Goal: Task Accomplishment & Management: Use online tool/utility

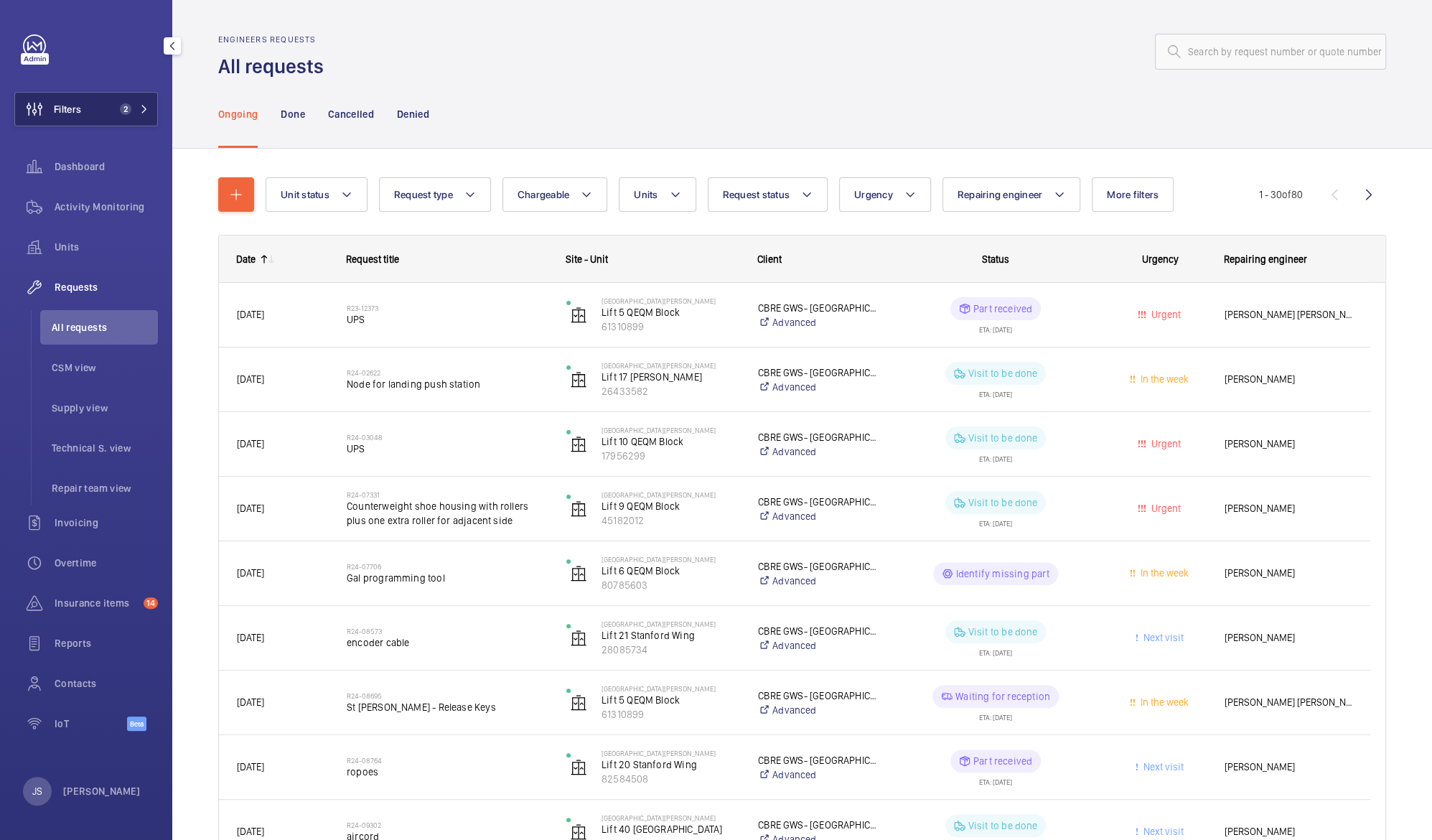
click at [125, 112] on span "2" at bounding box center [126, 110] width 12 height 12
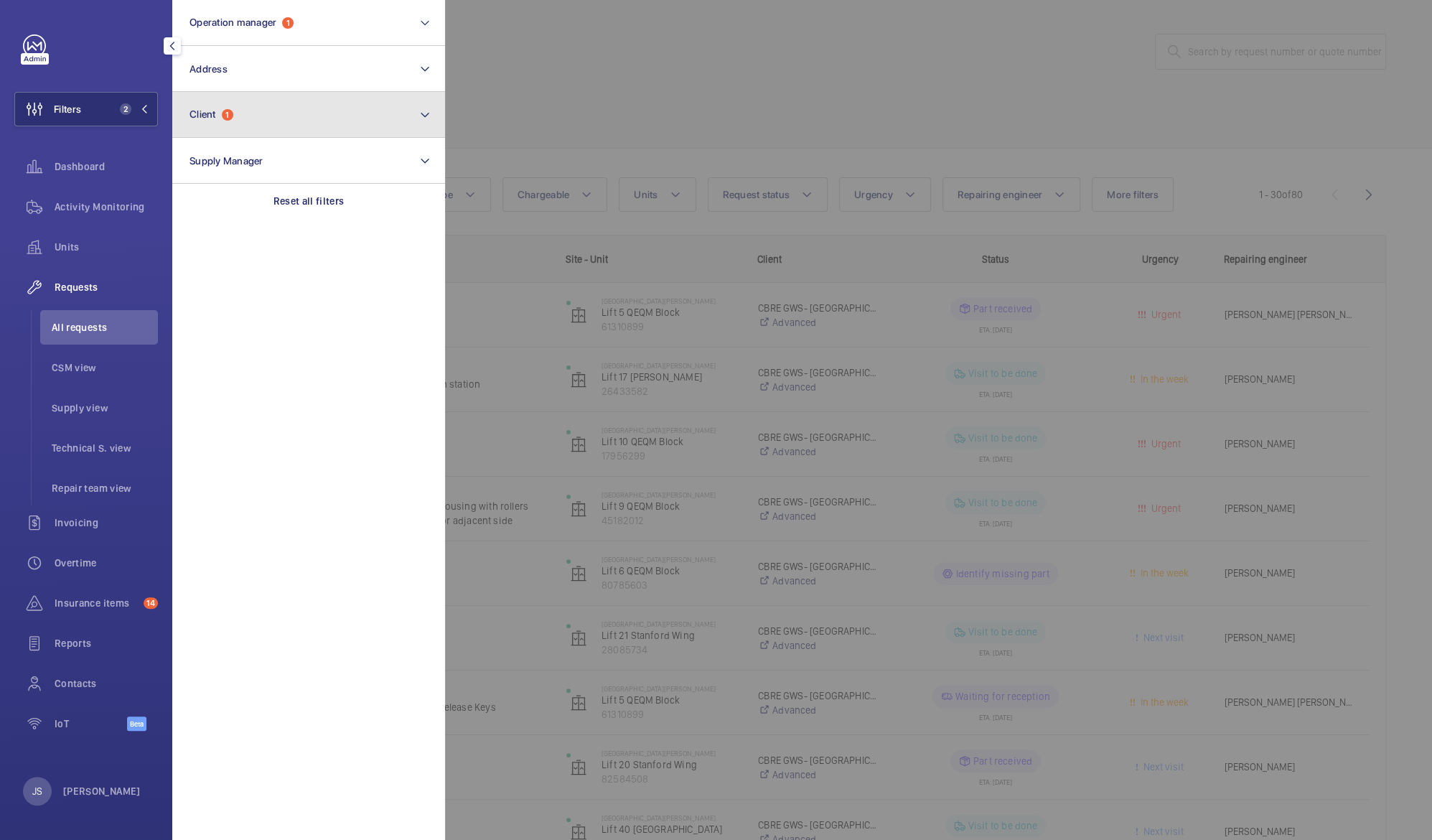
click at [201, 114] on span "Client" at bounding box center [203, 114] width 27 height 12
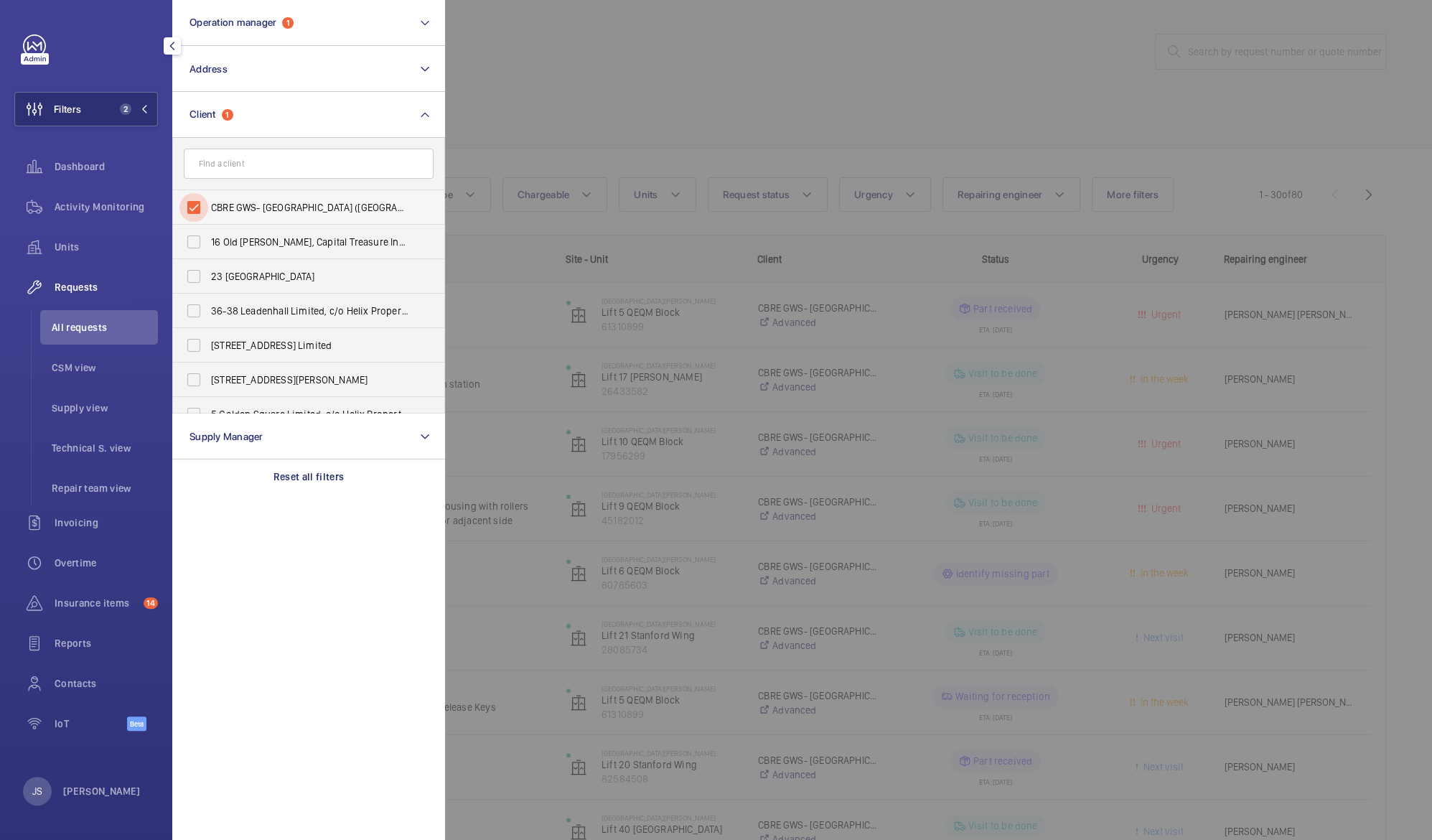
click at [195, 206] on input "CBRE GWS- [GEOGRAPHIC_DATA] ([GEOGRAPHIC_DATA][PERSON_NAME])" at bounding box center [193, 207] width 29 height 29
checkbox input "false"
click at [201, 172] on input "text" at bounding box center [309, 164] width 250 height 30
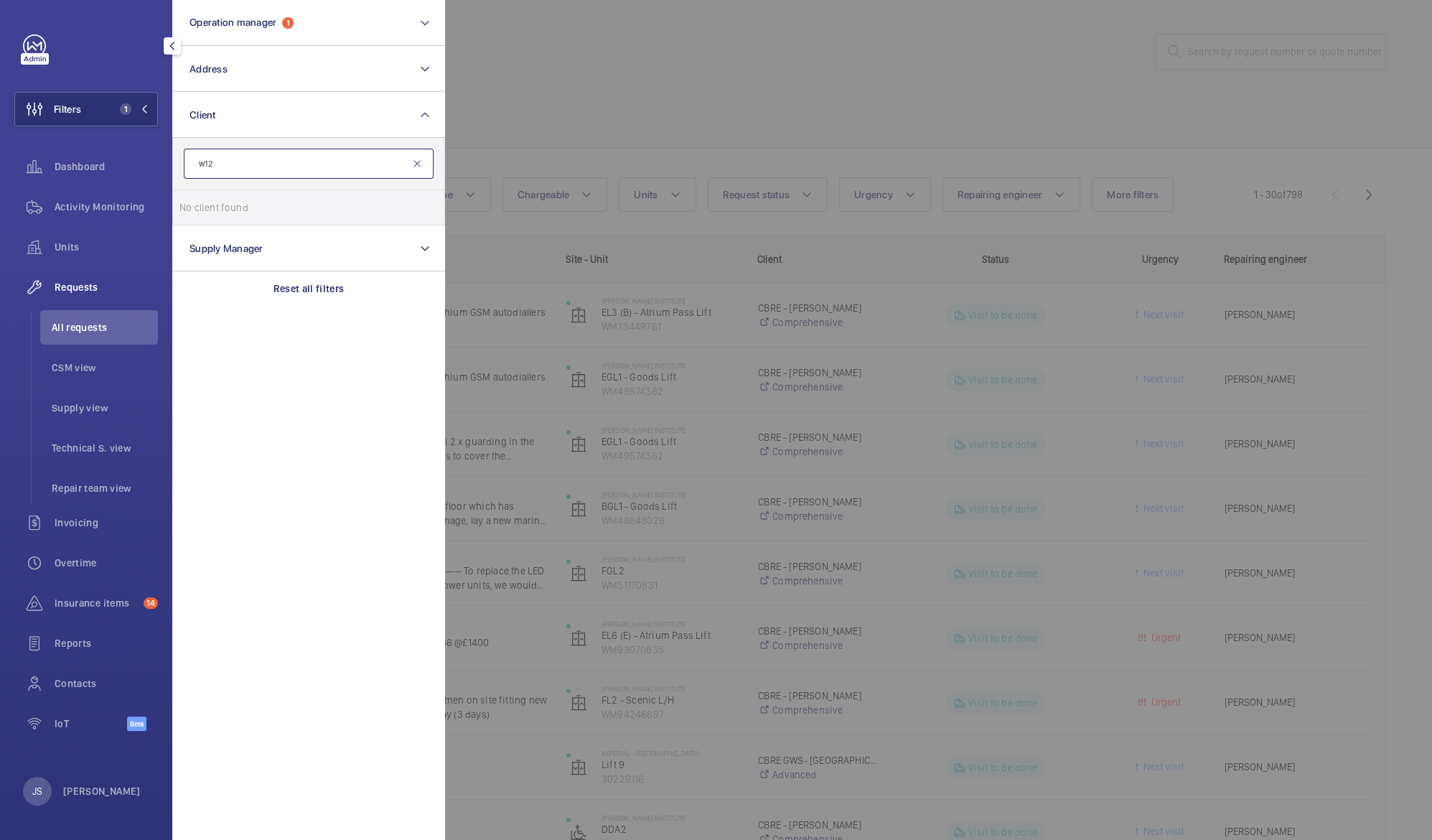
type input "w12"
click at [418, 169] on mat-icon at bounding box center [417, 164] width 12 height 12
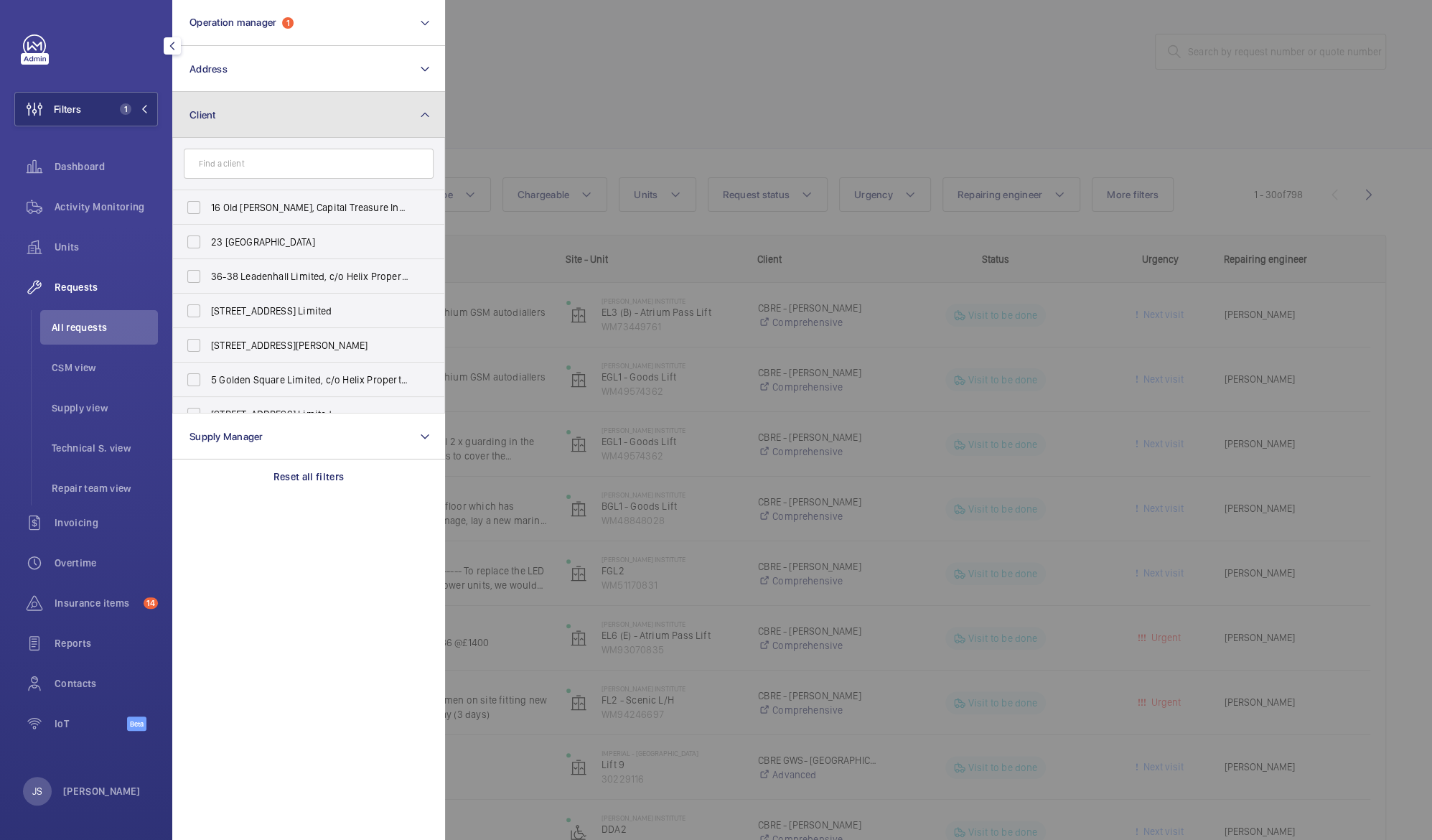
click at [427, 115] on mat-icon at bounding box center [425, 115] width 12 height 17
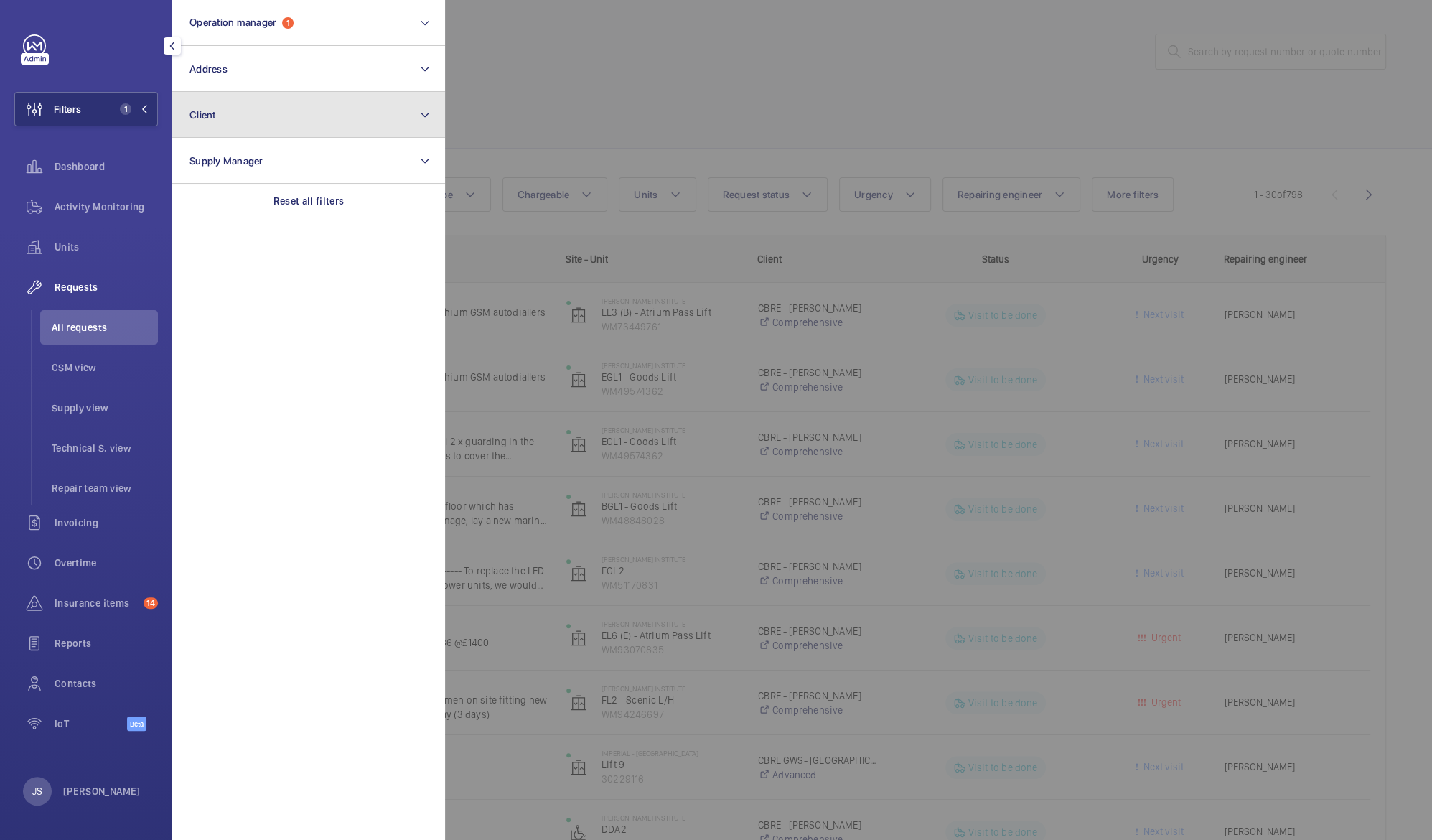
click at [263, 110] on button "Client" at bounding box center [309, 115] width 273 height 46
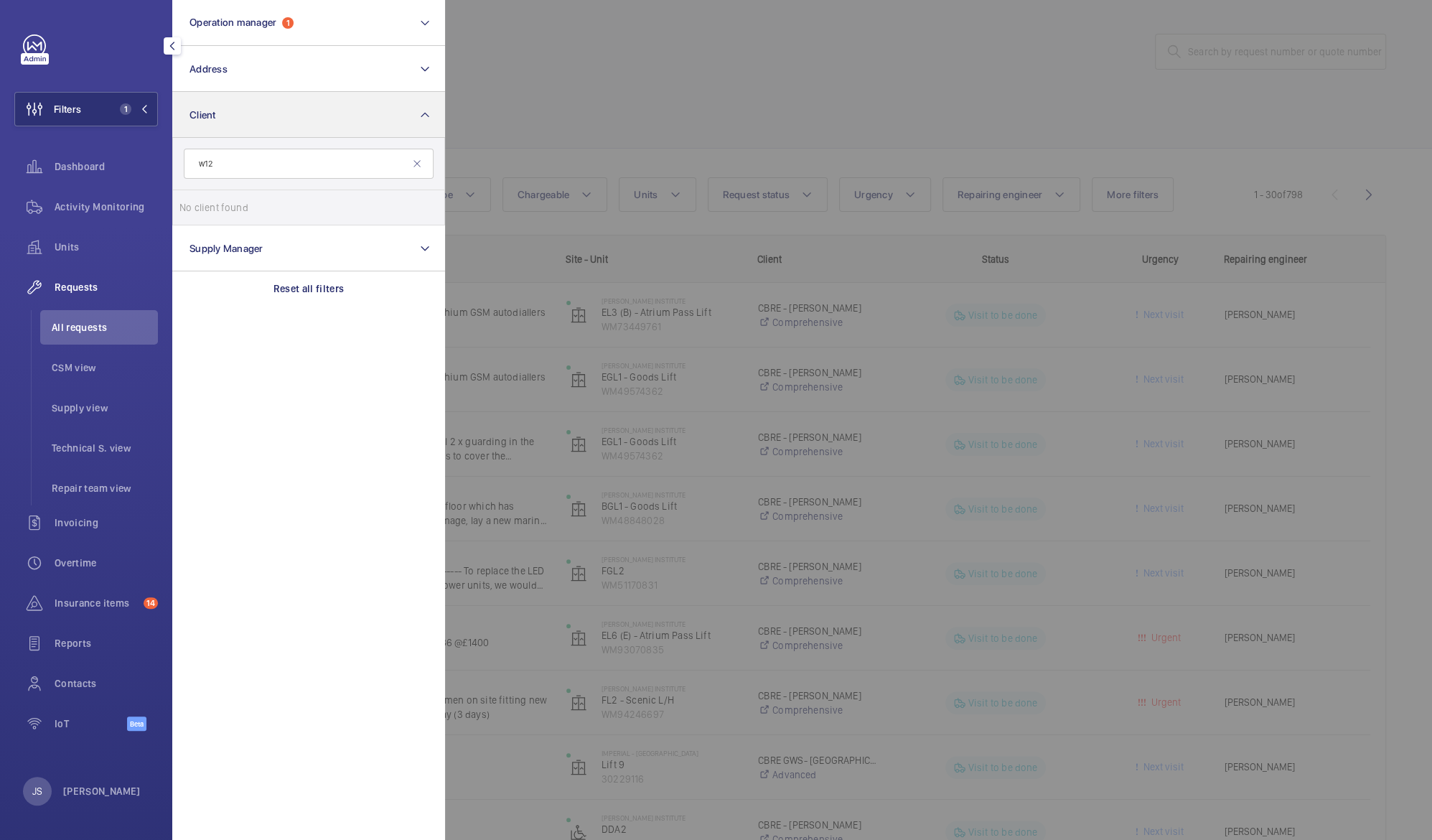
type input "w12"
click at [309, 107] on button "Client" at bounding box center [309, 115] width 273 height 46
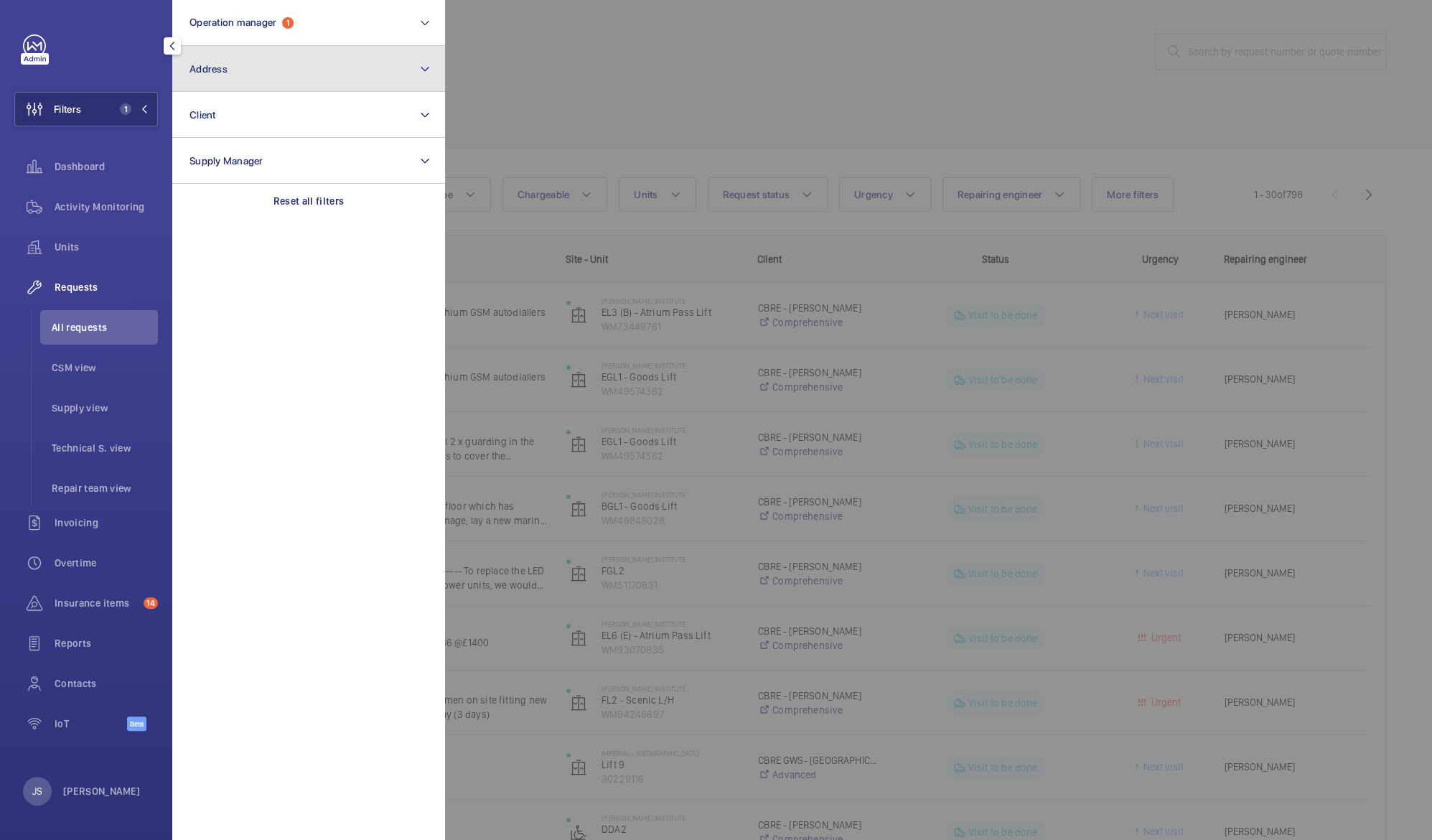
click at [303, 75] on button "Address" at bounding box center [309, 69] width 273 height 46
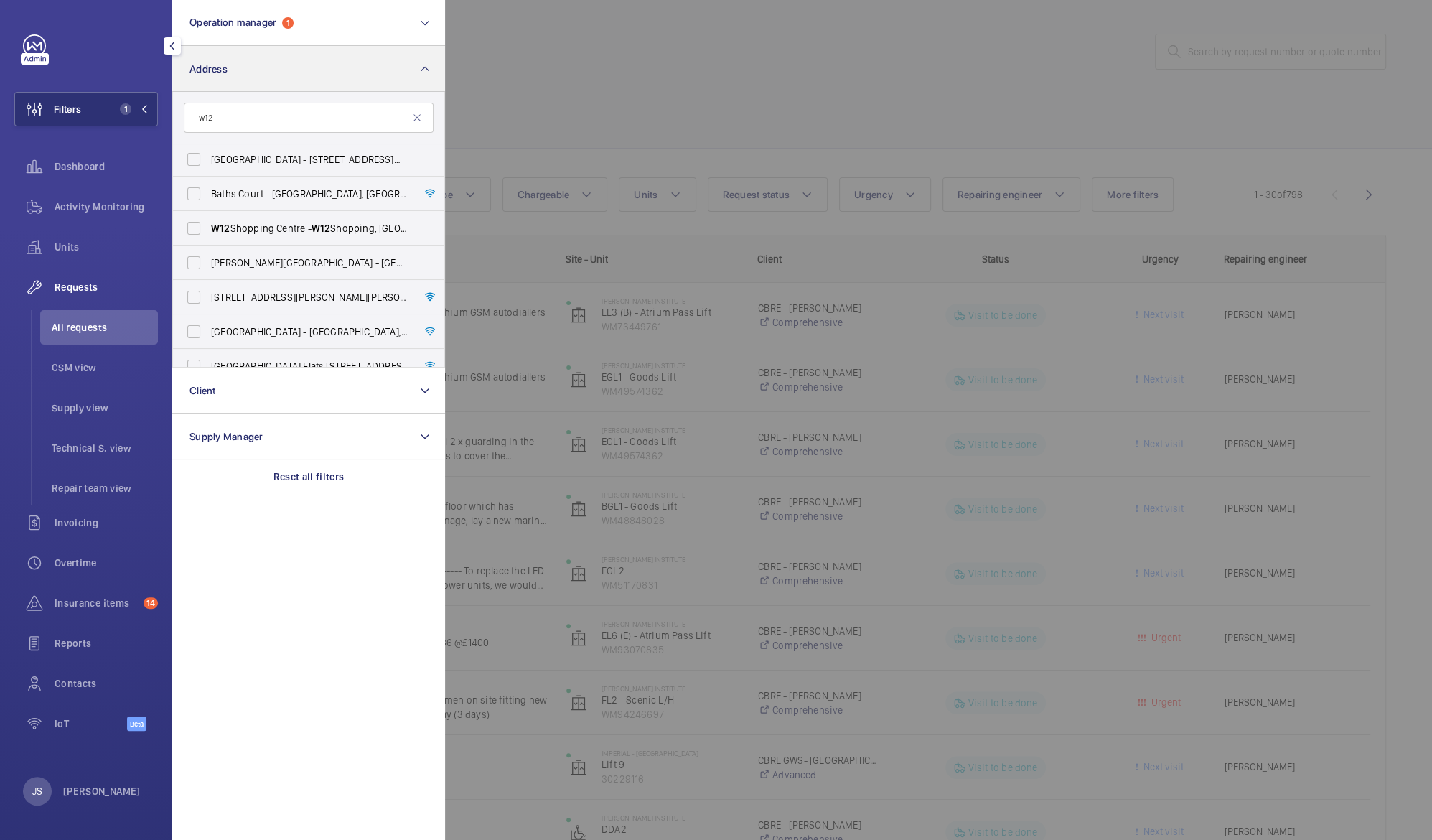
scroll to position [391, 0]
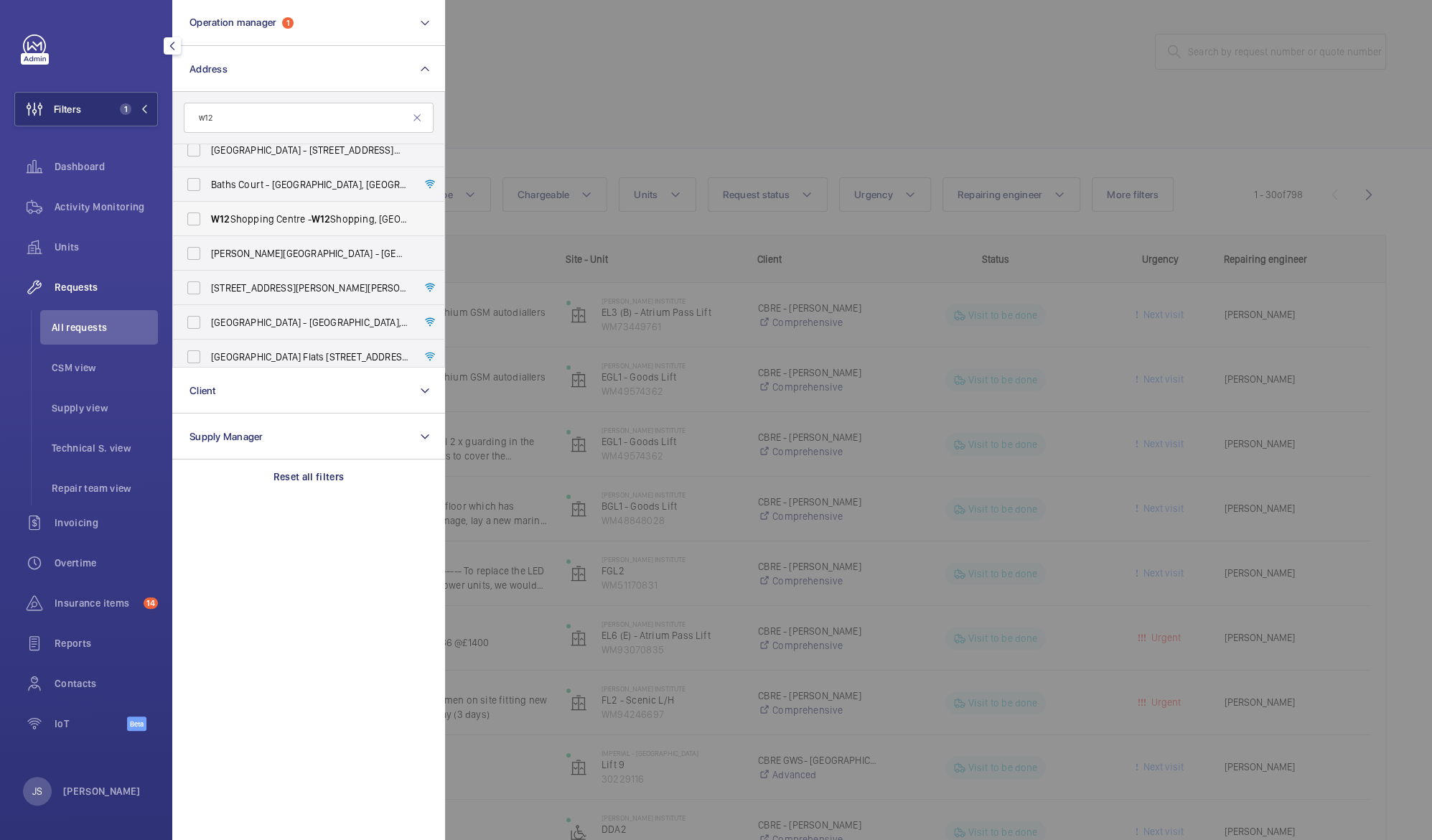
type input "w12"
click at [232, 220] on span "W12 Shopping Centre - [GEOGRAPHIC_DATA]" at bounding box center [309, 218] width 198 height 14
click at [208, 220] on input "W12 Shopping Centre - [GEOGRAPHIC_DATA]" at bounding box center [193, 218] width 29 height 29
checkbox input "true"
click at [708, 44] on div at bounding box center [1160, 420] width 1432 height 840
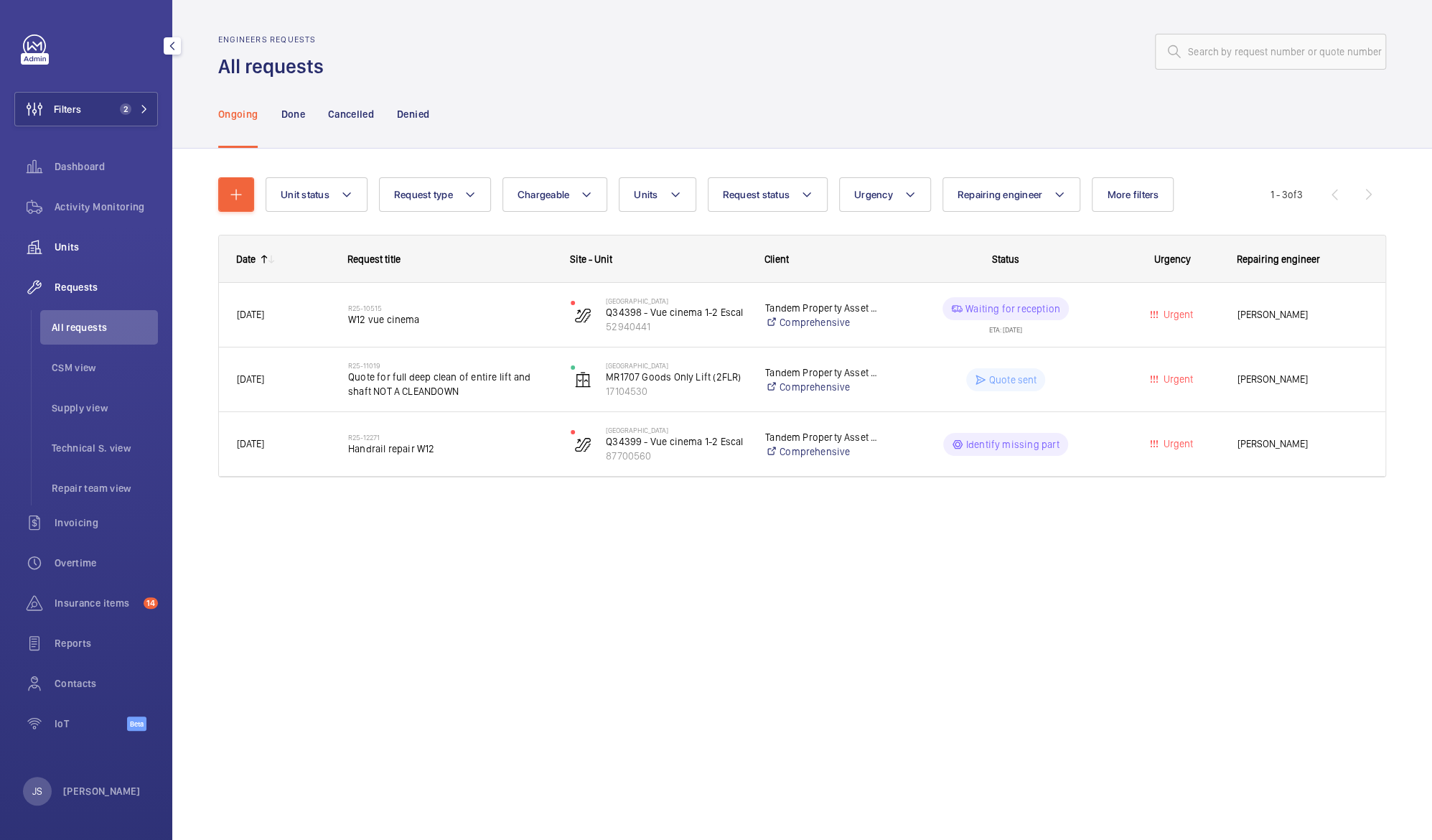
click at [64, 255] on div "Units" at bounding box center [86, 246] width 144 height 35
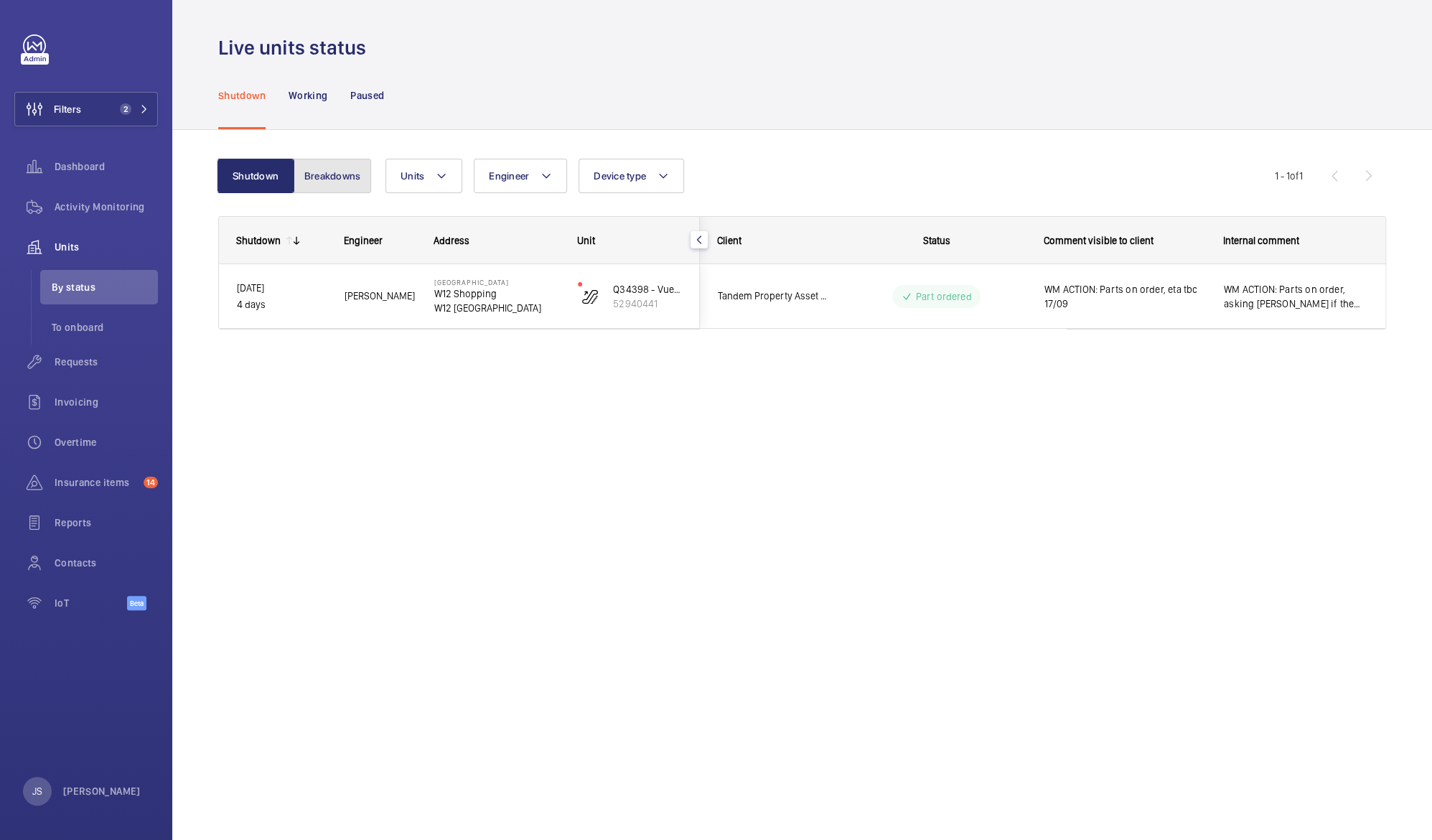
click at [318, 172] on button "Breakdowns" at bounding box center [332, 175] width 78 height 35
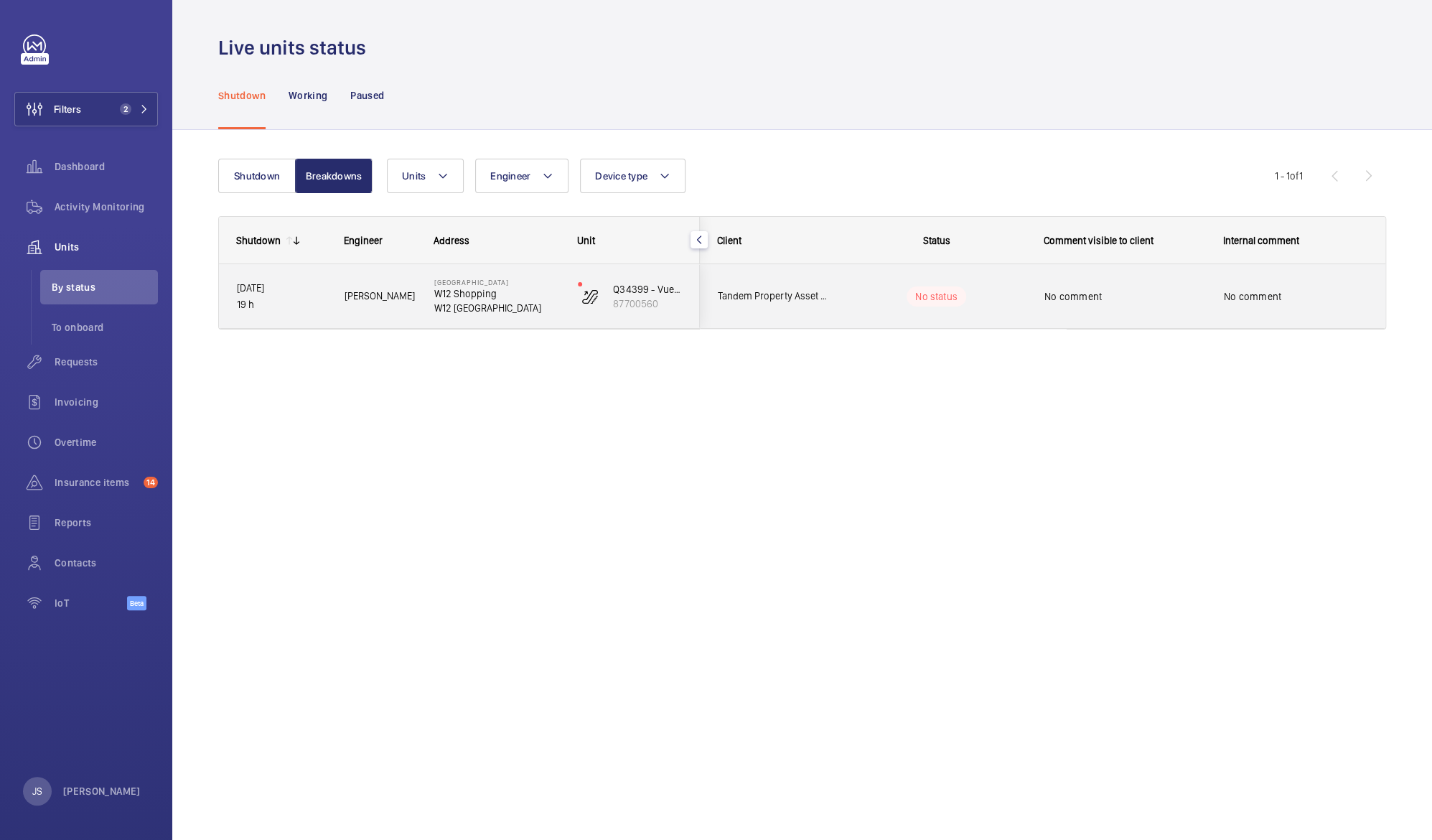
click at [457, 301] on p "W12 [GEOGRAPHIC_DATA]" at bounding box center [497, 307] width 125 height 14
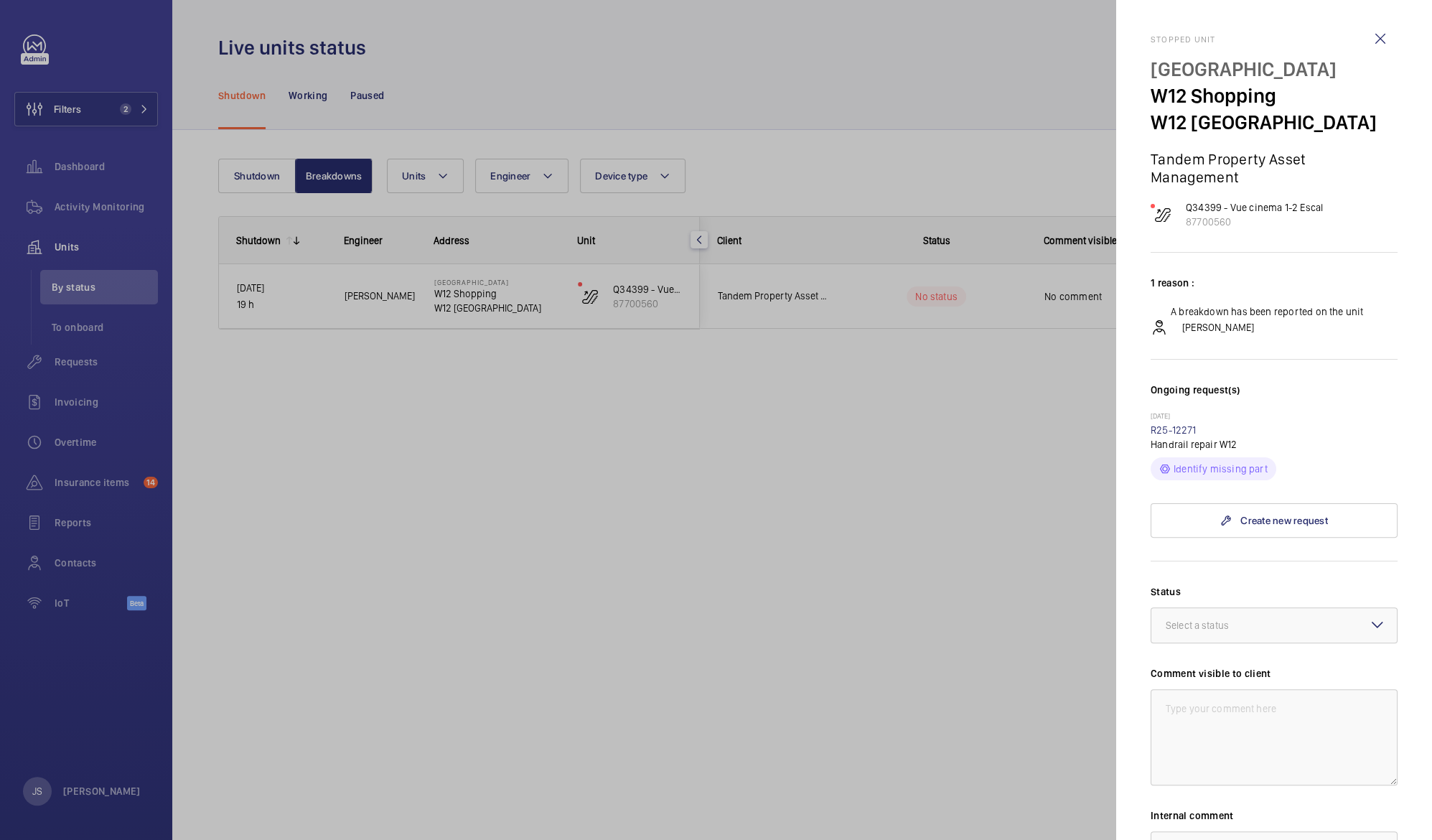
click at [602, 46] on div at bounding box center [716, 420] width 1432 height 840
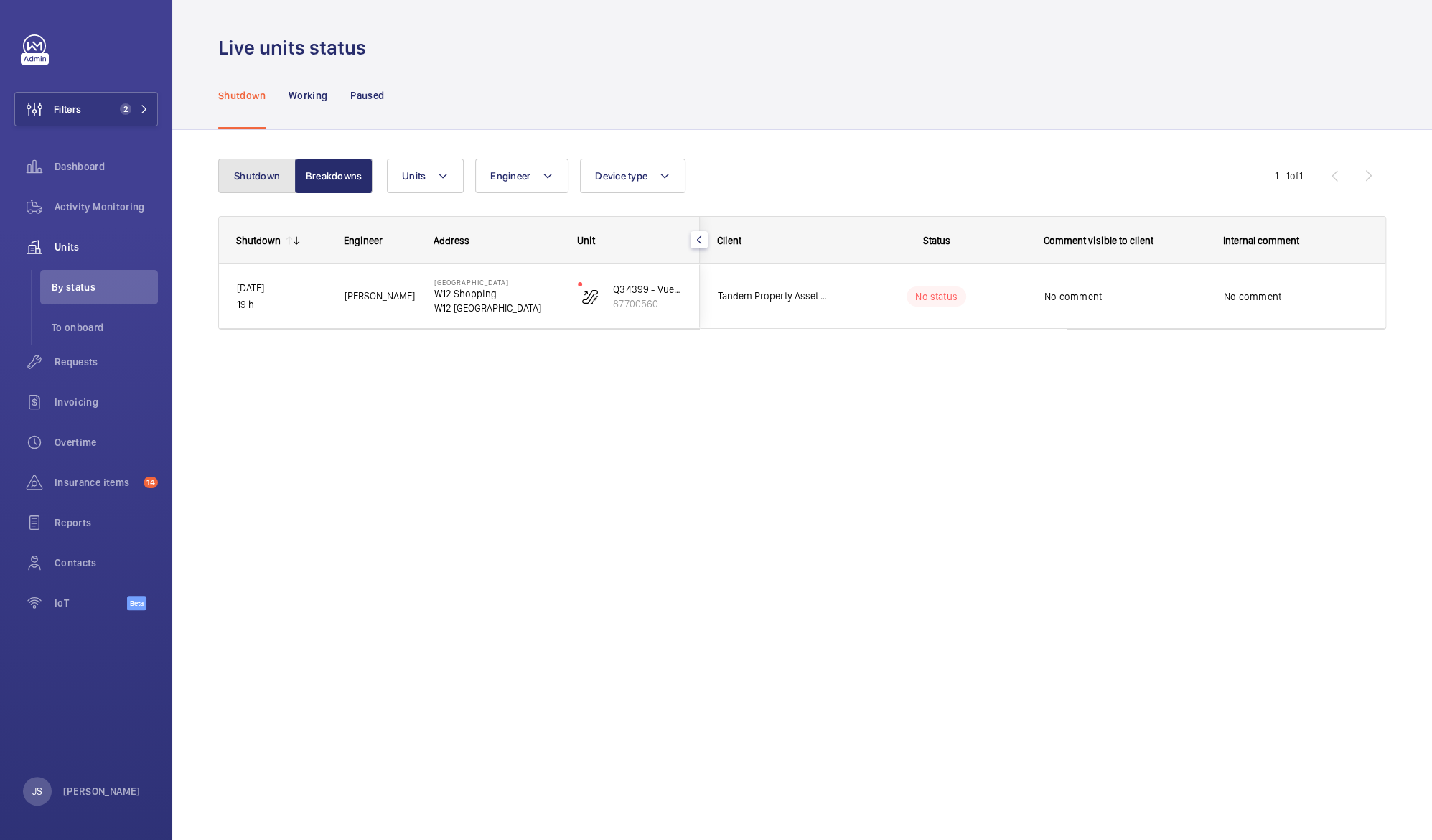
click at [253, 178] on button "Shutdown" at bounding box center [257, 175] width 78 height 35
